Goal: Information Seeking & Learning: Learn about a topic

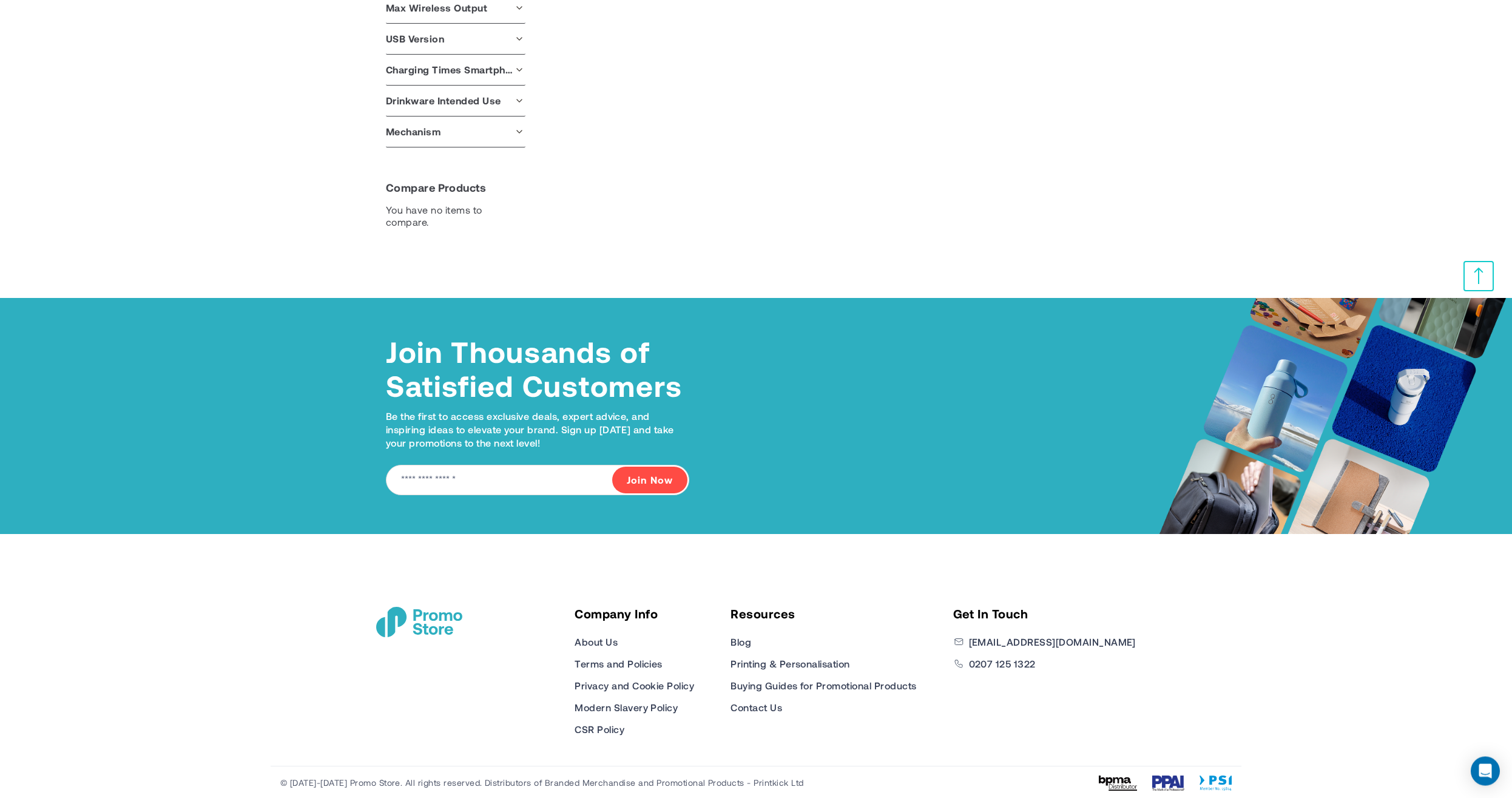
scroll to position [2530, 0]
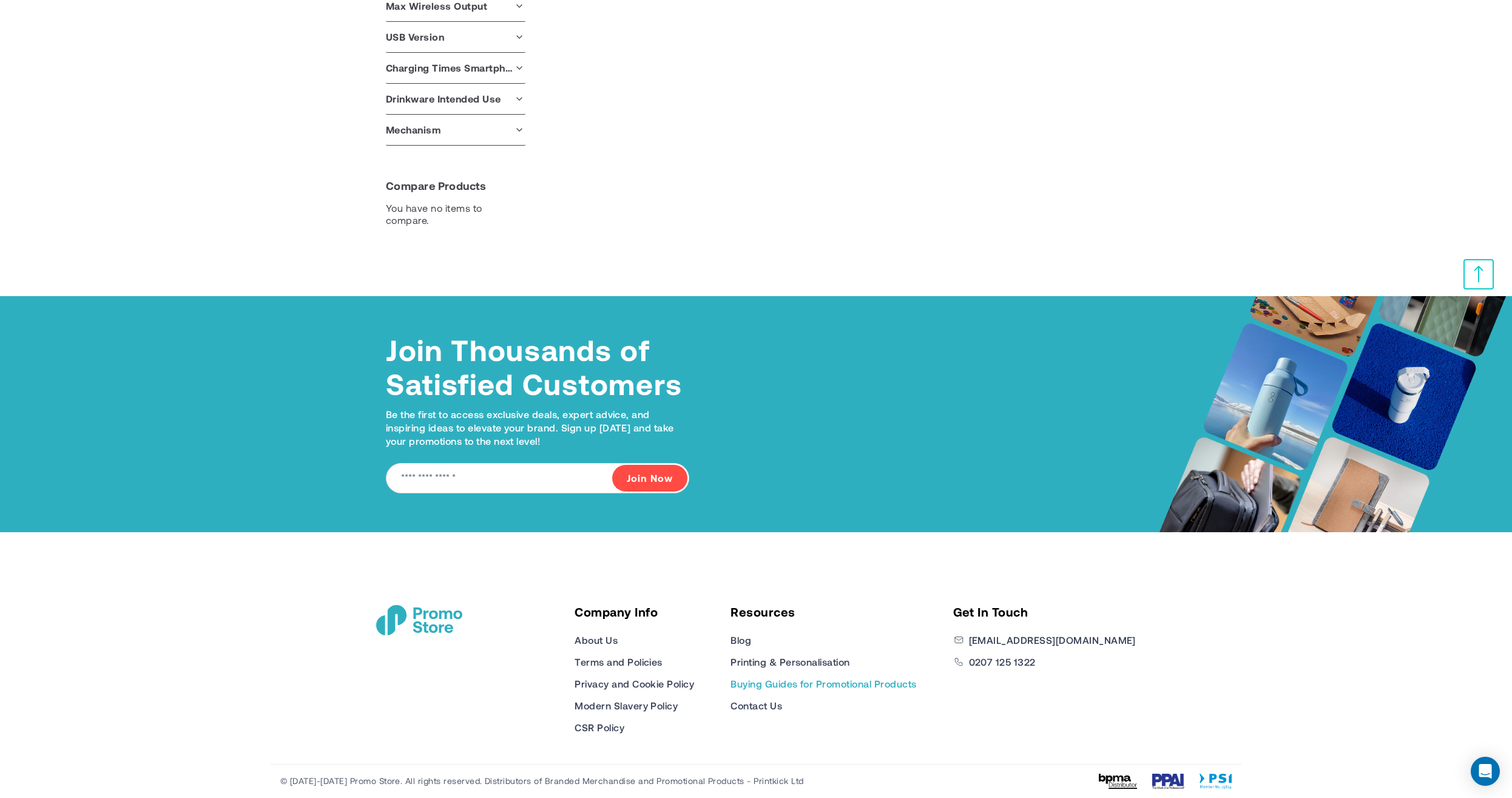
click at [807, 685] on link "Buying Guides for Promotional Products" at bounding box center [823, 684] width 186 height 15
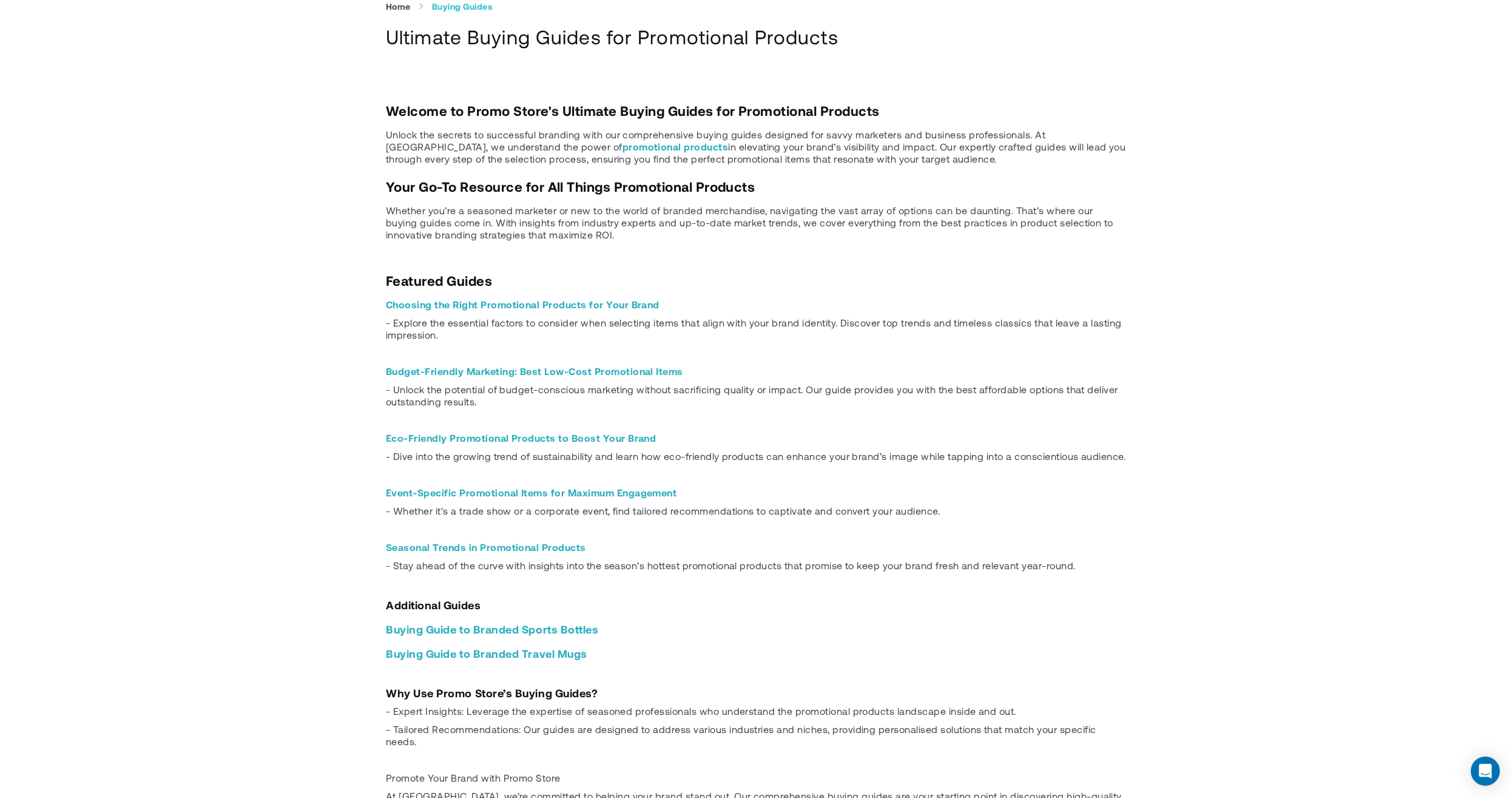
scroll to position [346, 0]
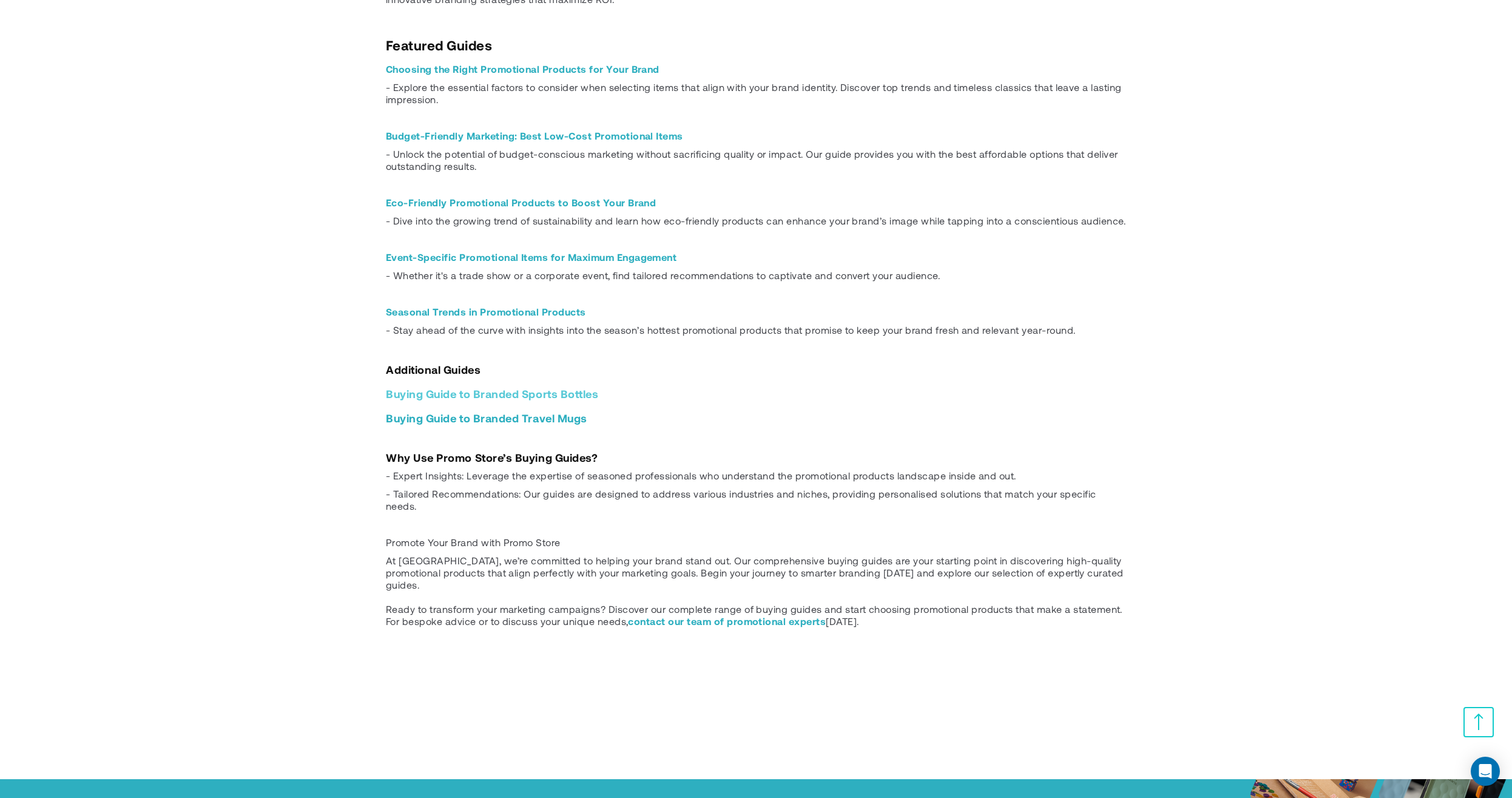
click at [566, 397] on link "Buying Guide to Branded Sports Bottles" at bounding box center [493, 394] width 213 height 14
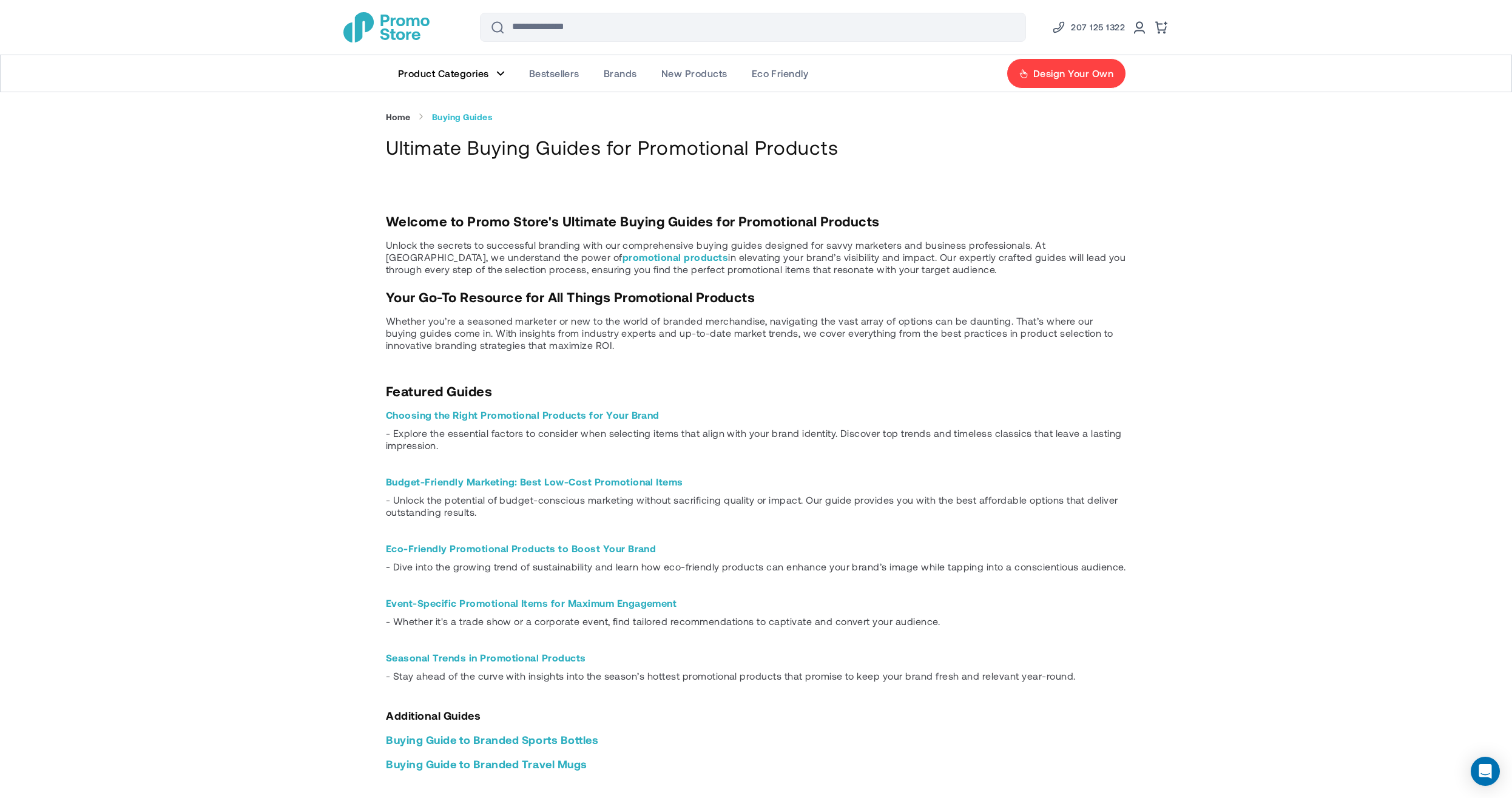
scroll to position [346, 0]
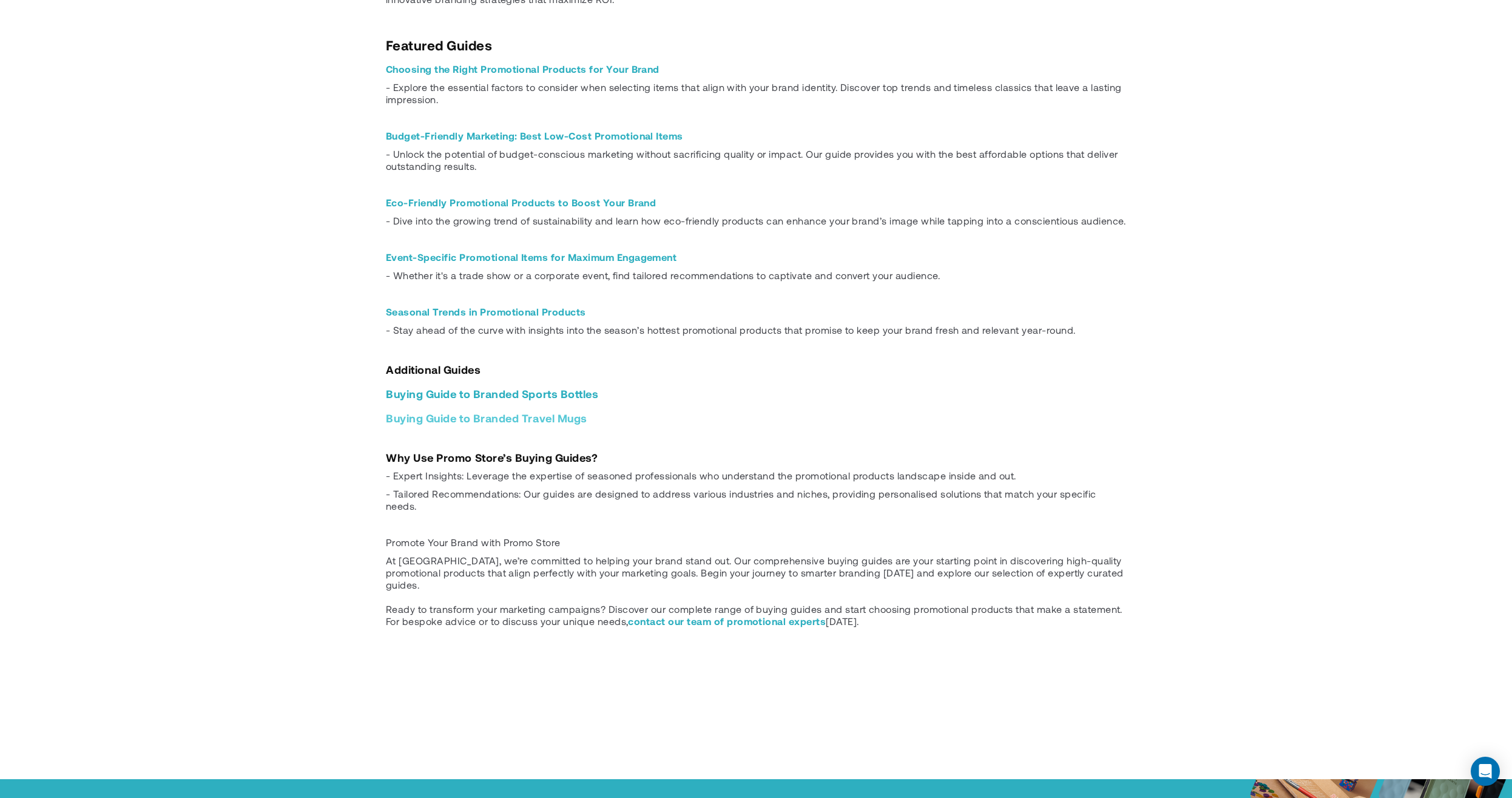
click at [480, 419] on link "Buying Guide to Branded Travel Mugs" at bounding box center [487, 419] width 201 height 14
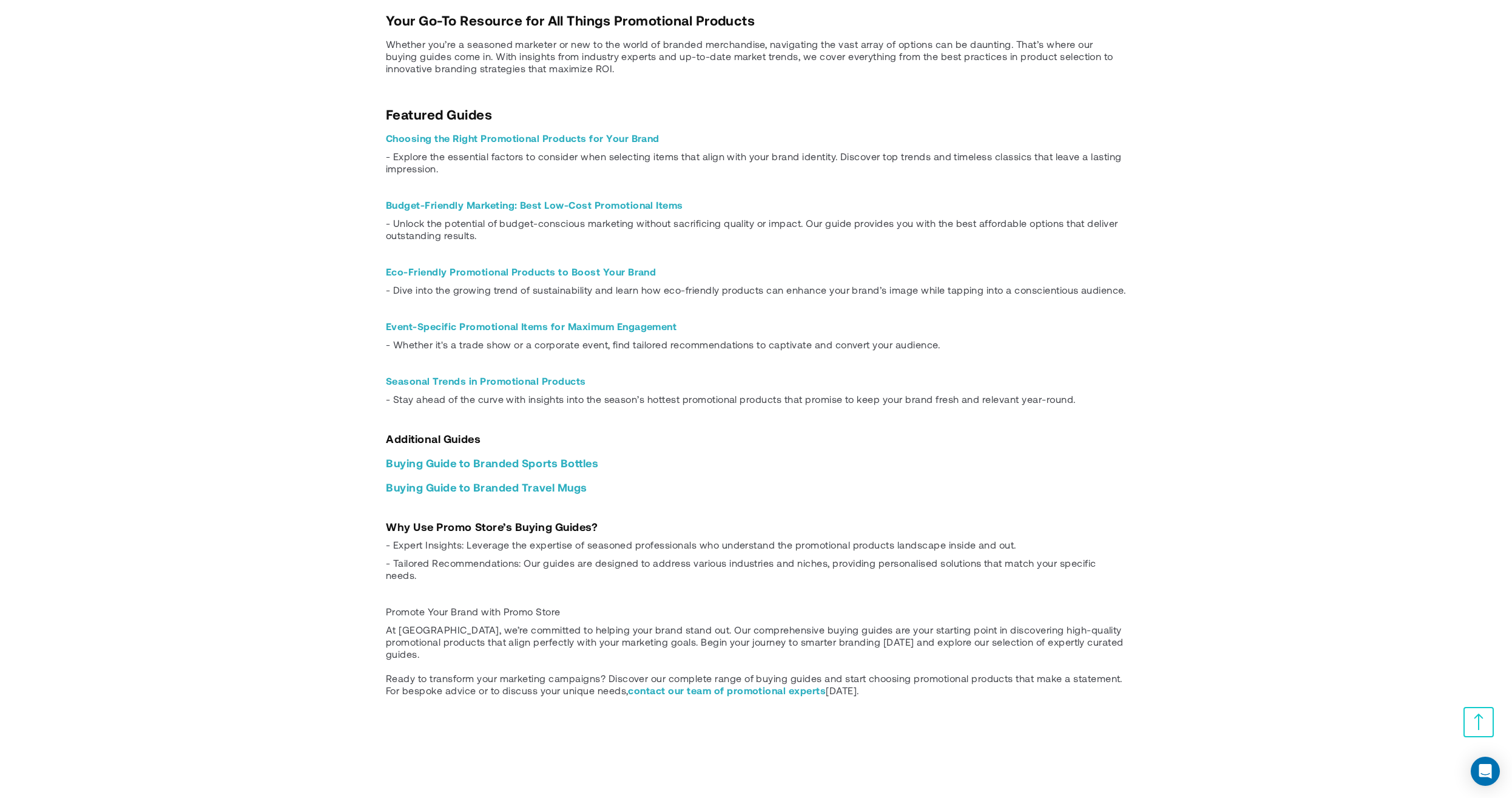
scroll to position [207, 0]
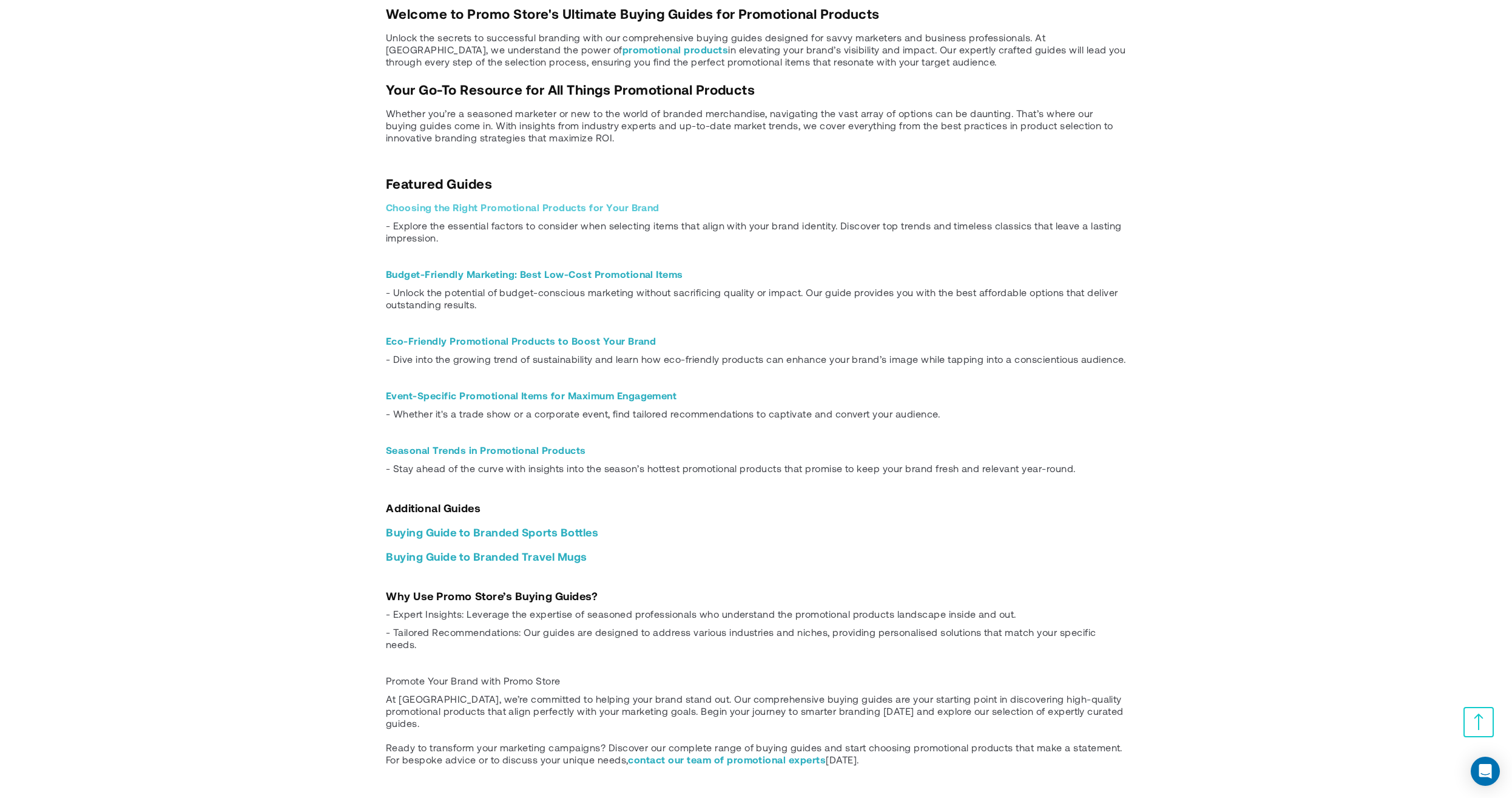
click at [464, 207] on link "Choosing the Right Promotional Products for Your Brand" at bounding box center [522, 207] width 273 height 11
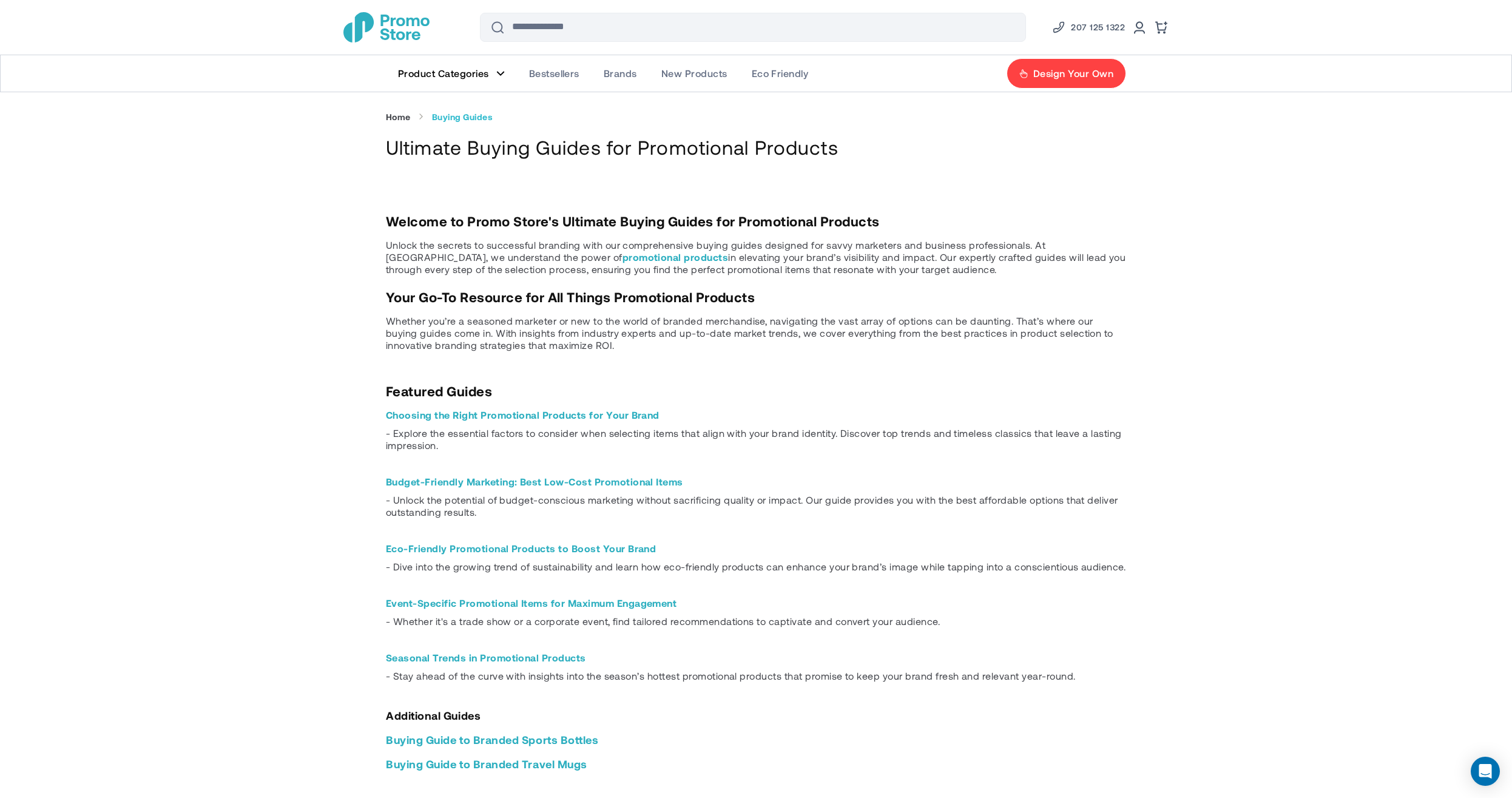
scroll to position [207, 0]
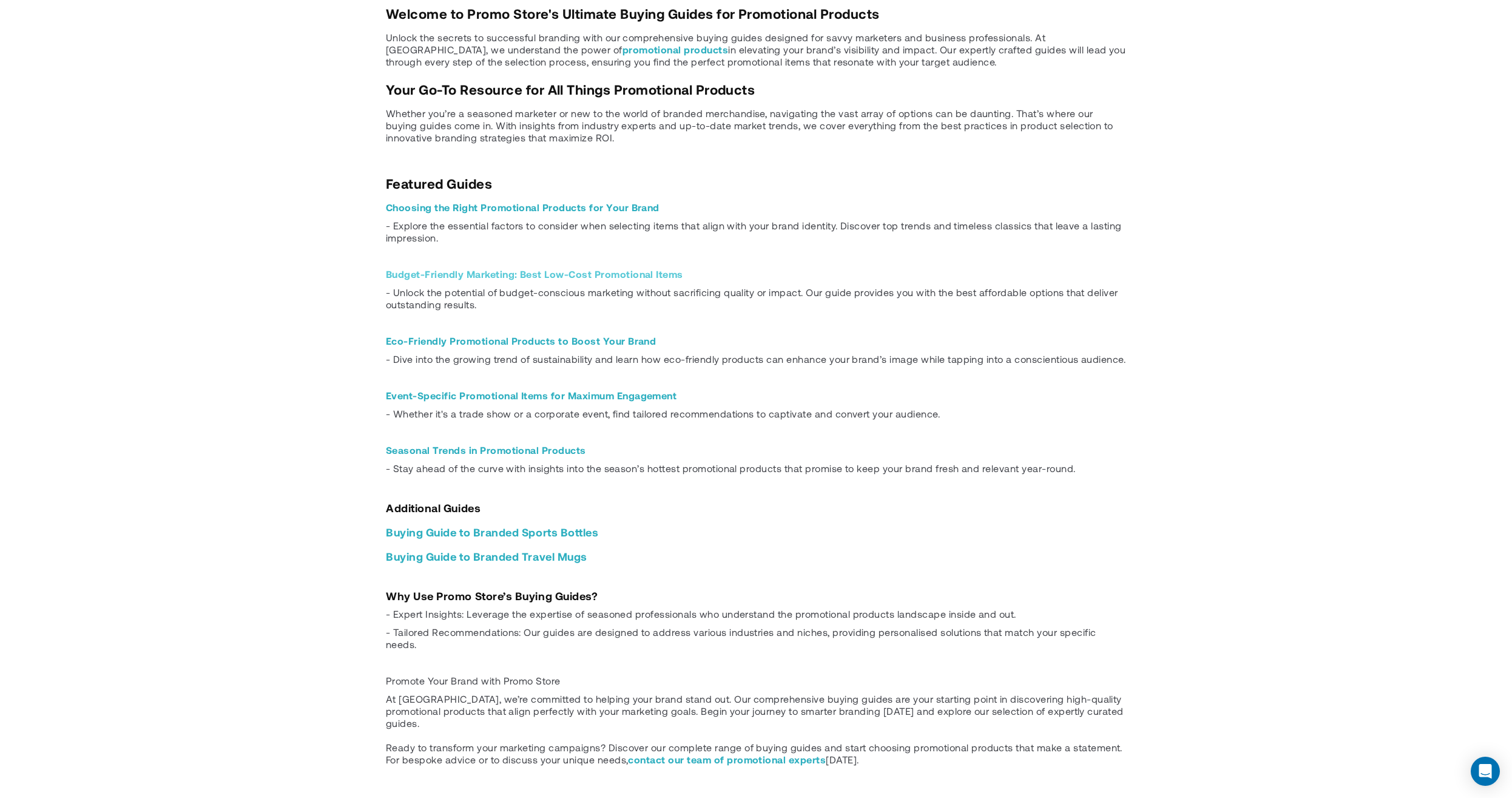
click at [449, 273] on link "Budget-Friendly Marketing: Best Low-Cost Promotional Items" at bounding box center [535, 273] width 298 height 11
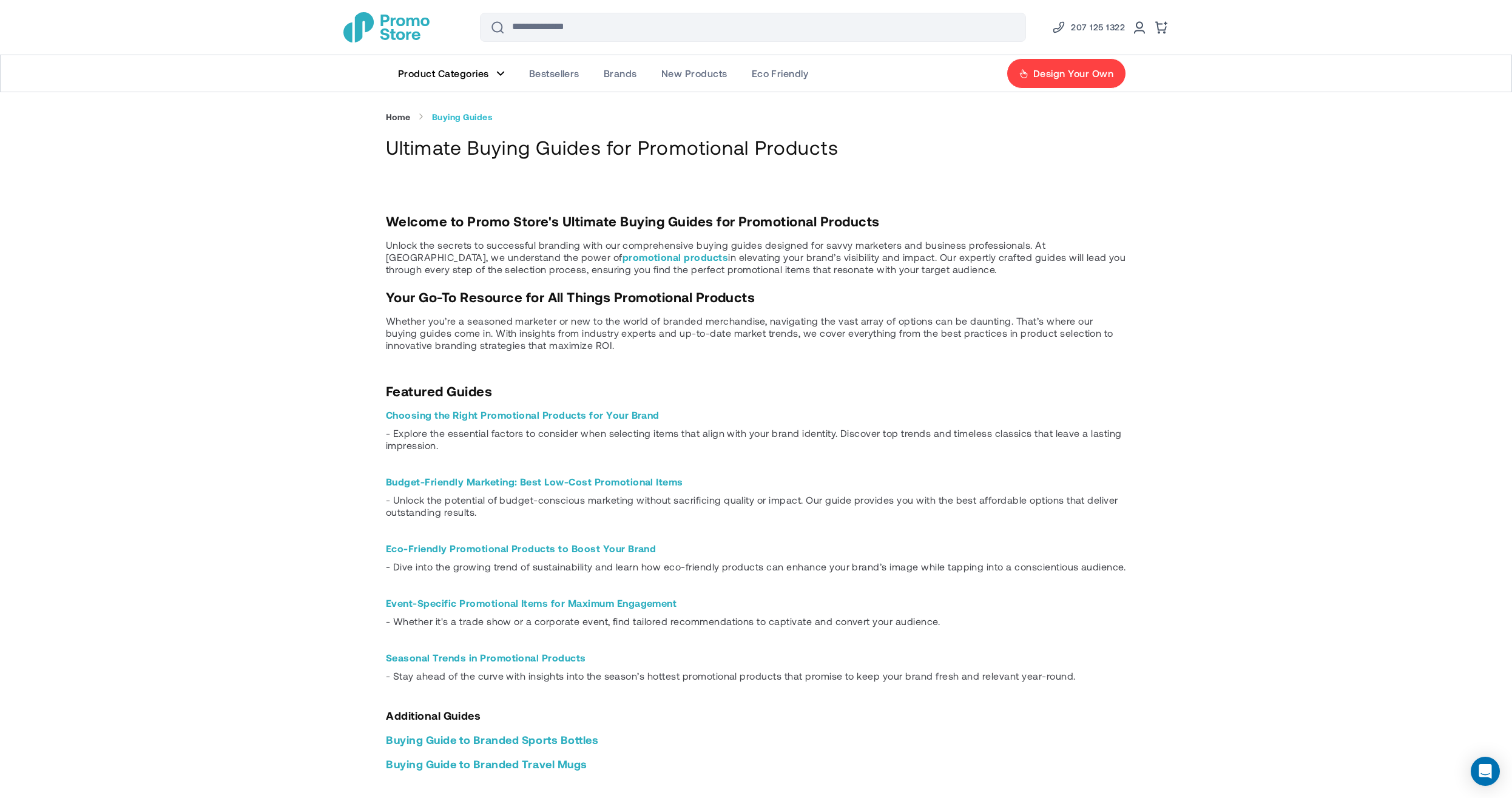
scroll to position [207, 0]
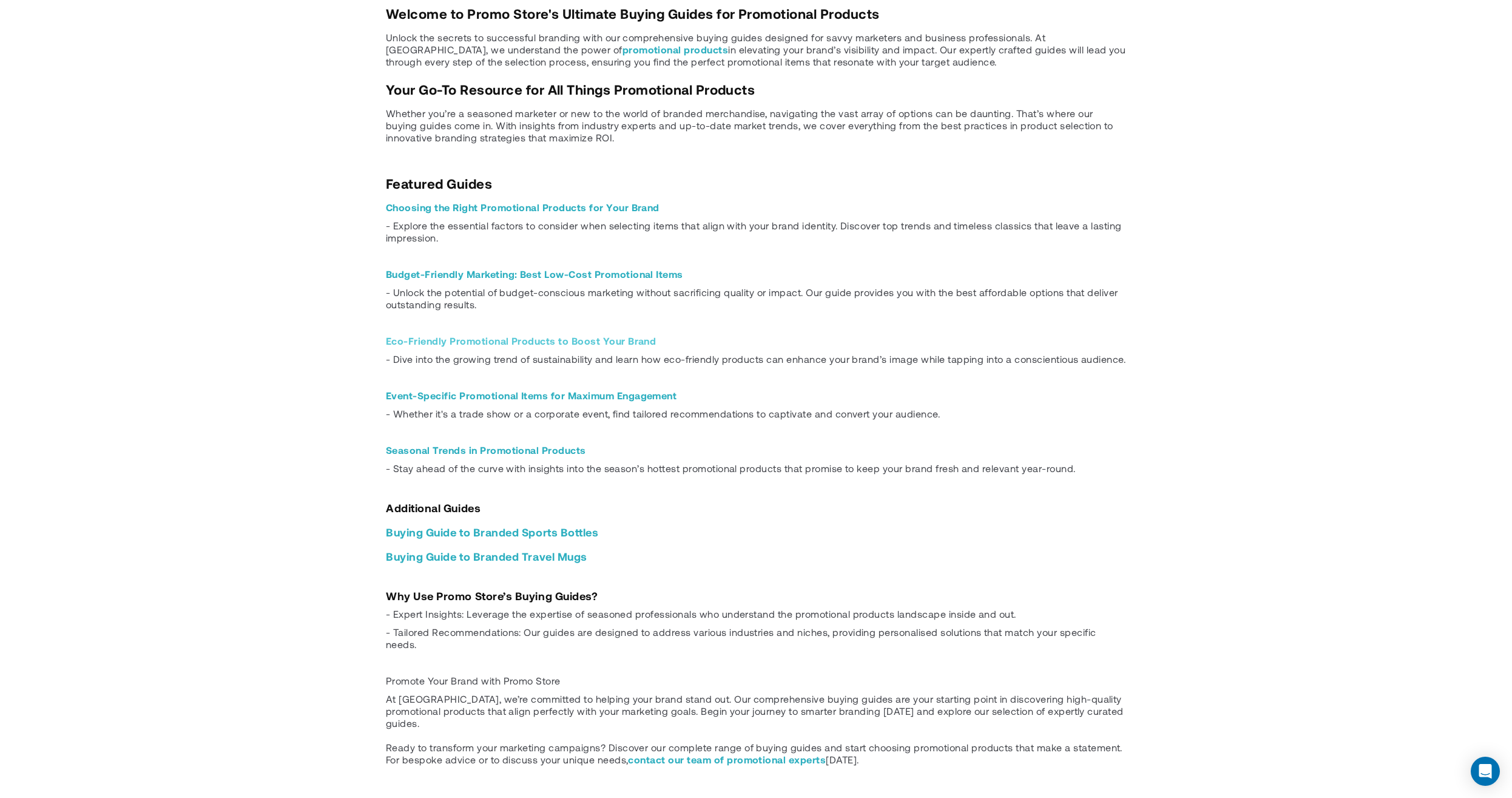
click at [466, 341] on link "Eco-Friendly Promotional Products to Boost Your Brand" at bounding box center [521, 340] width 270 height 11
click at [586, 396] on link "Event-Specific Promotional Items for Maximum Engagement" at bounding box center [531, 395] width 291 height 11
click at [481, 450] on link "Seasonal Trends in Promotional Products" at bounding box center [486, 450] width 200 height 11
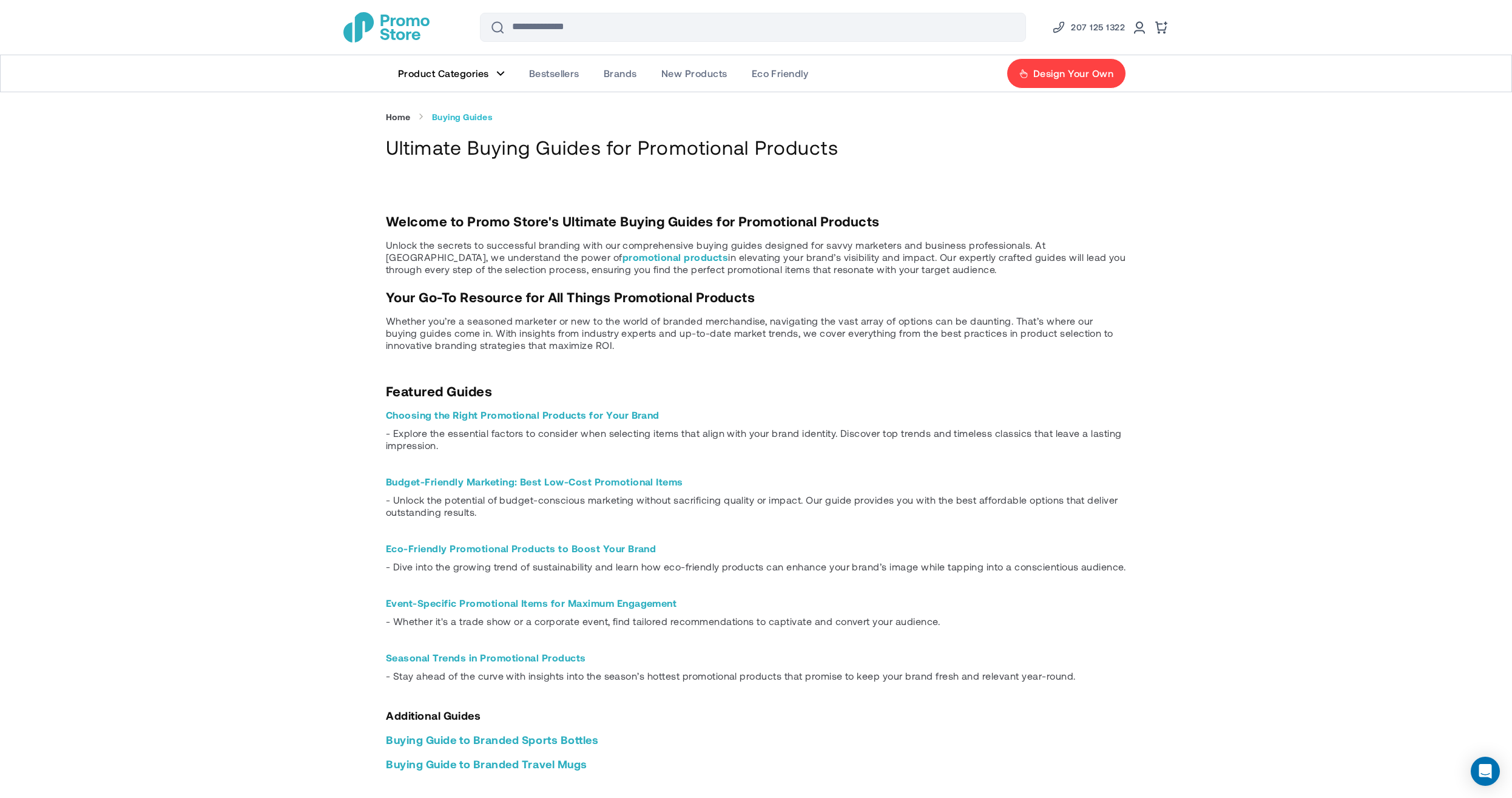
click at [404, 20] on img "store logo" at bounding box center [387, 27] width 86 height 30
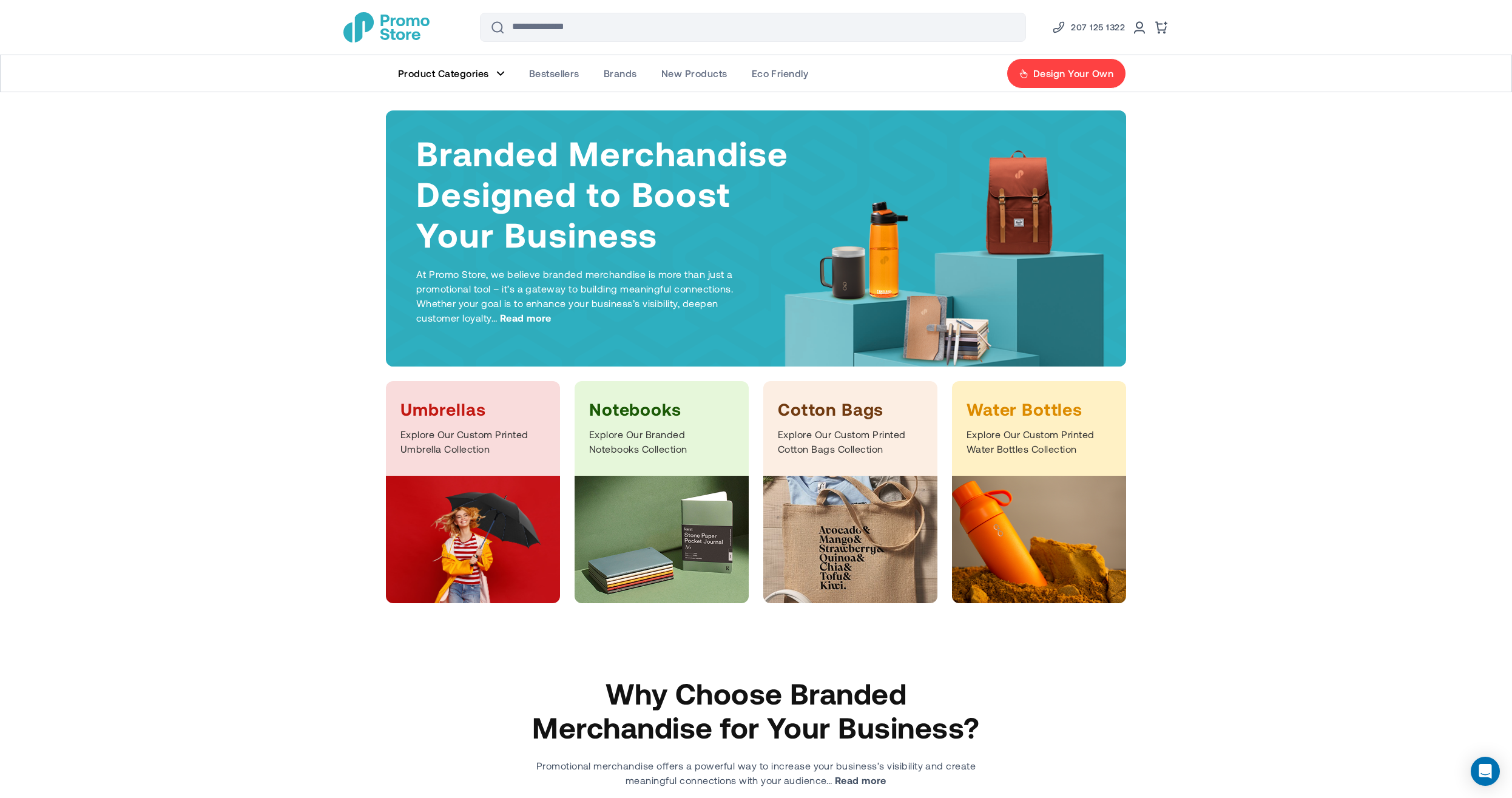
drag, startPoint x: 235, startPoint y: 246, endPoint x: 244, endPoint y: 250, distance: 9.8
